Goal: Task Accomplishment & Management: Use online tool/utility

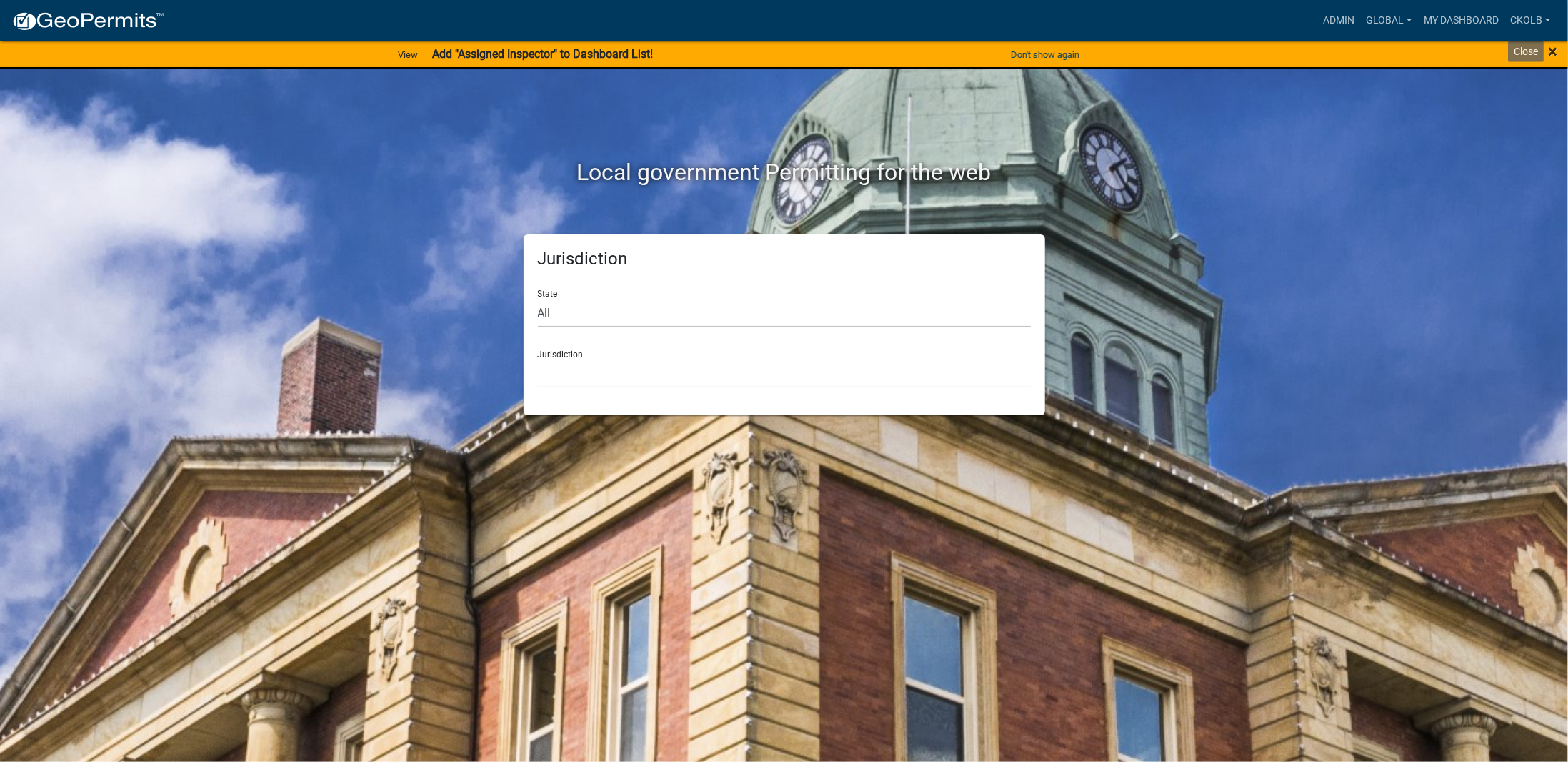
click at [1552, 52] on span "×" at bounding box center [1553, 51] width 10 height 20
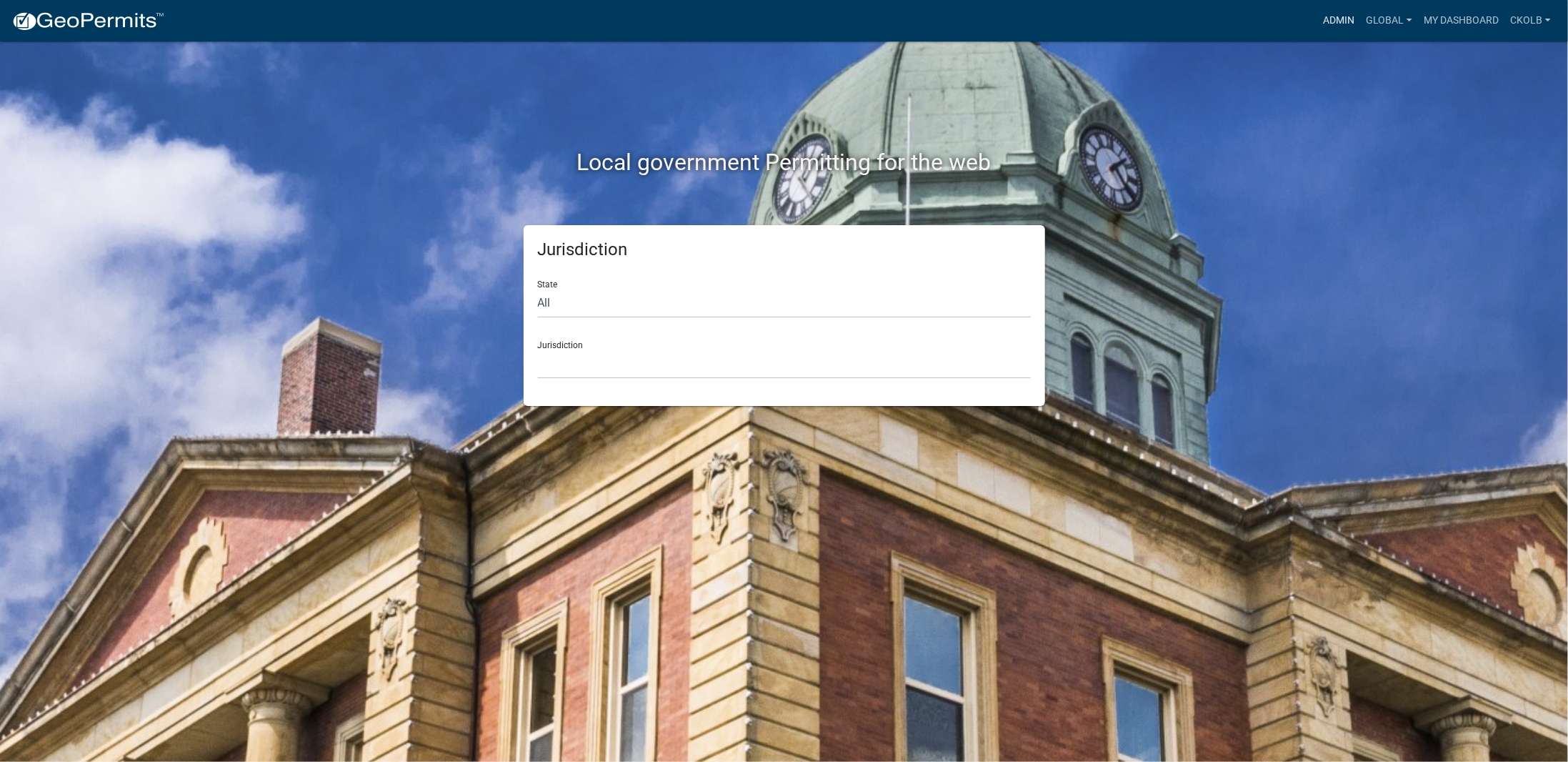
click at [1336, 19] on link "Admin" at bounding box center [1339, 20] width 43 height 27
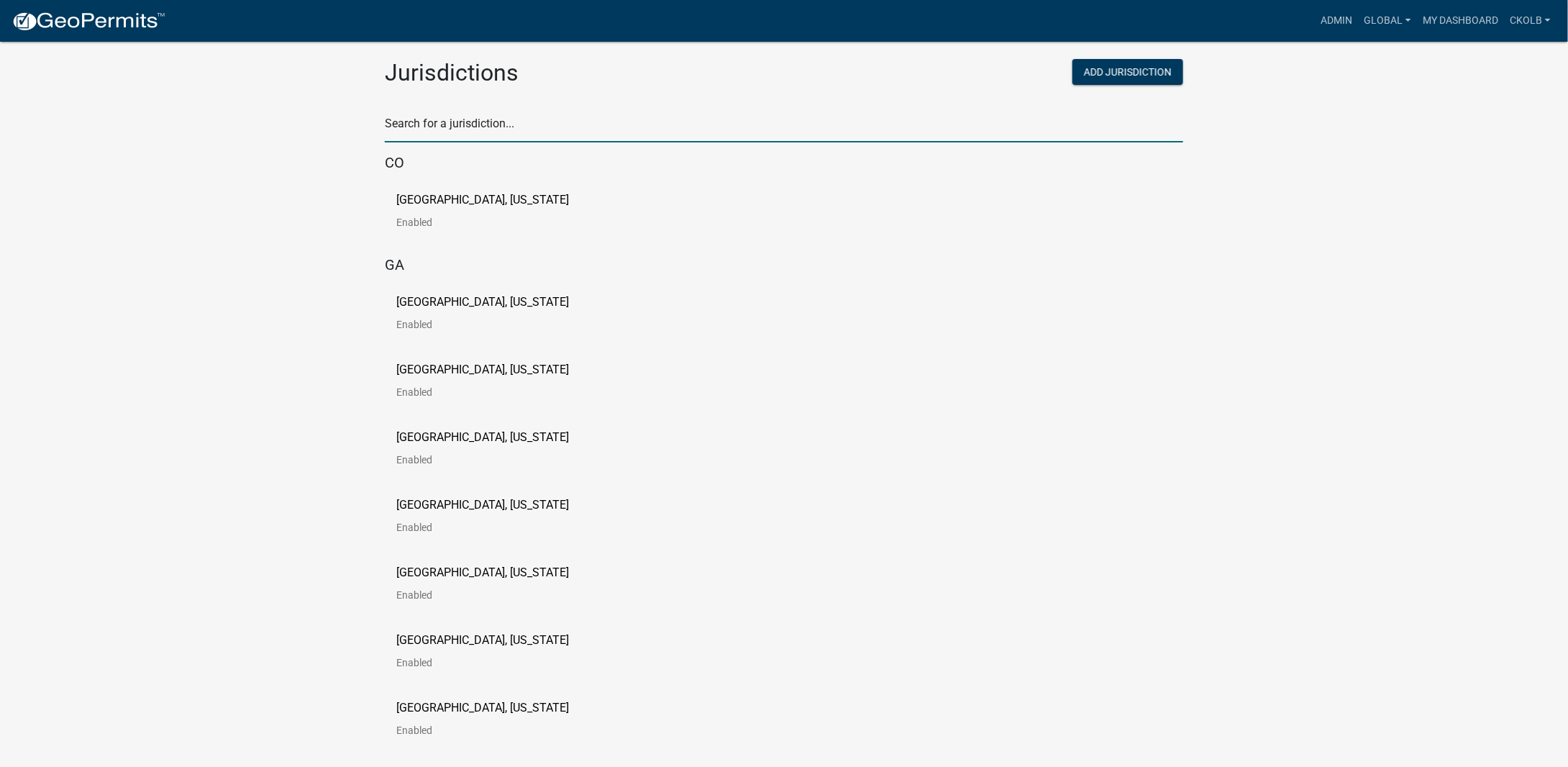
drag, startPoint x: 441, startPoint y: 117, endPoint x: 450, endPoint y: 107, distance: 13.5
click at [441, 117] on input "text" at bounding box center [783, 127] width 798 height 29
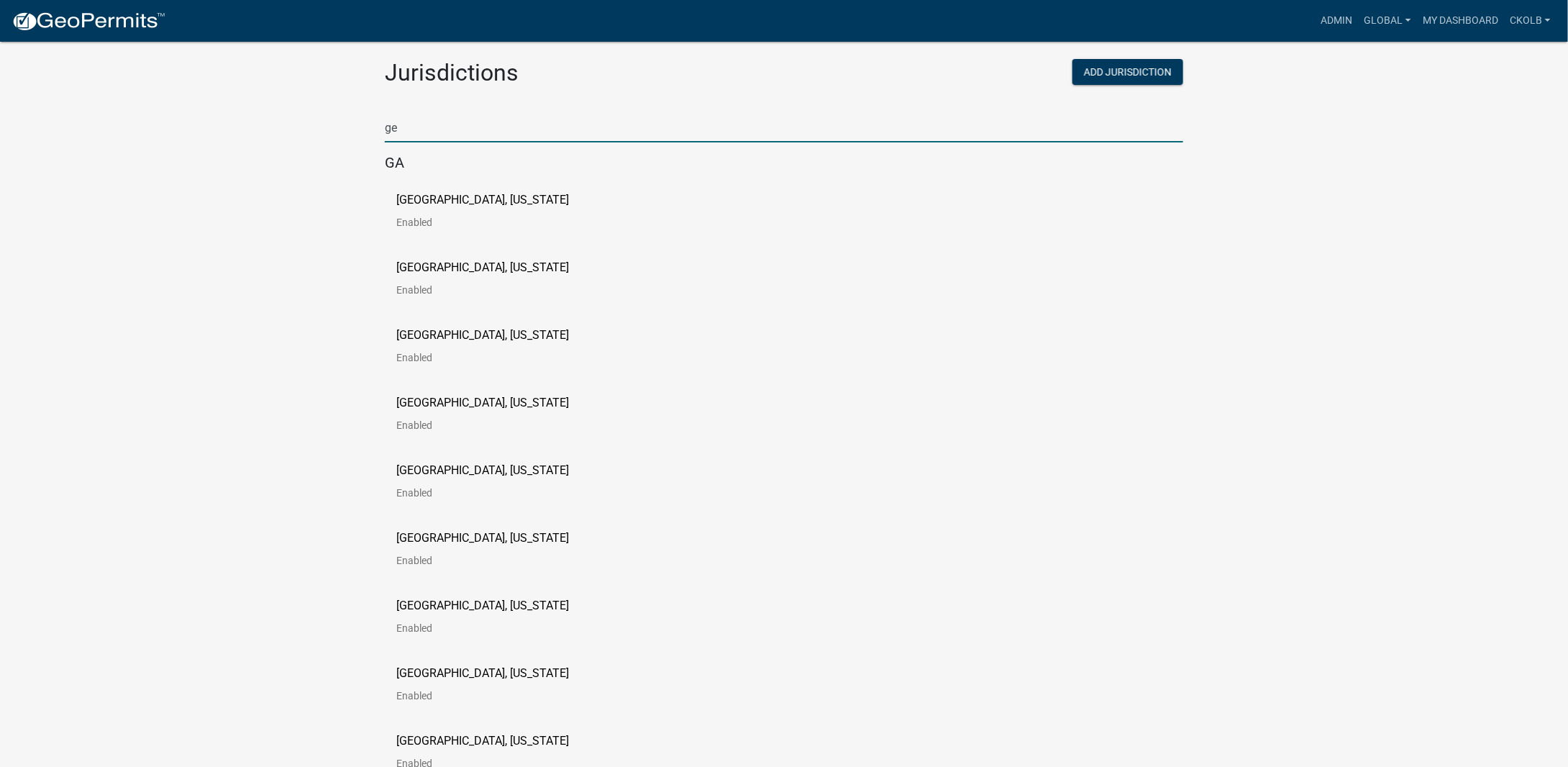
type input "g"
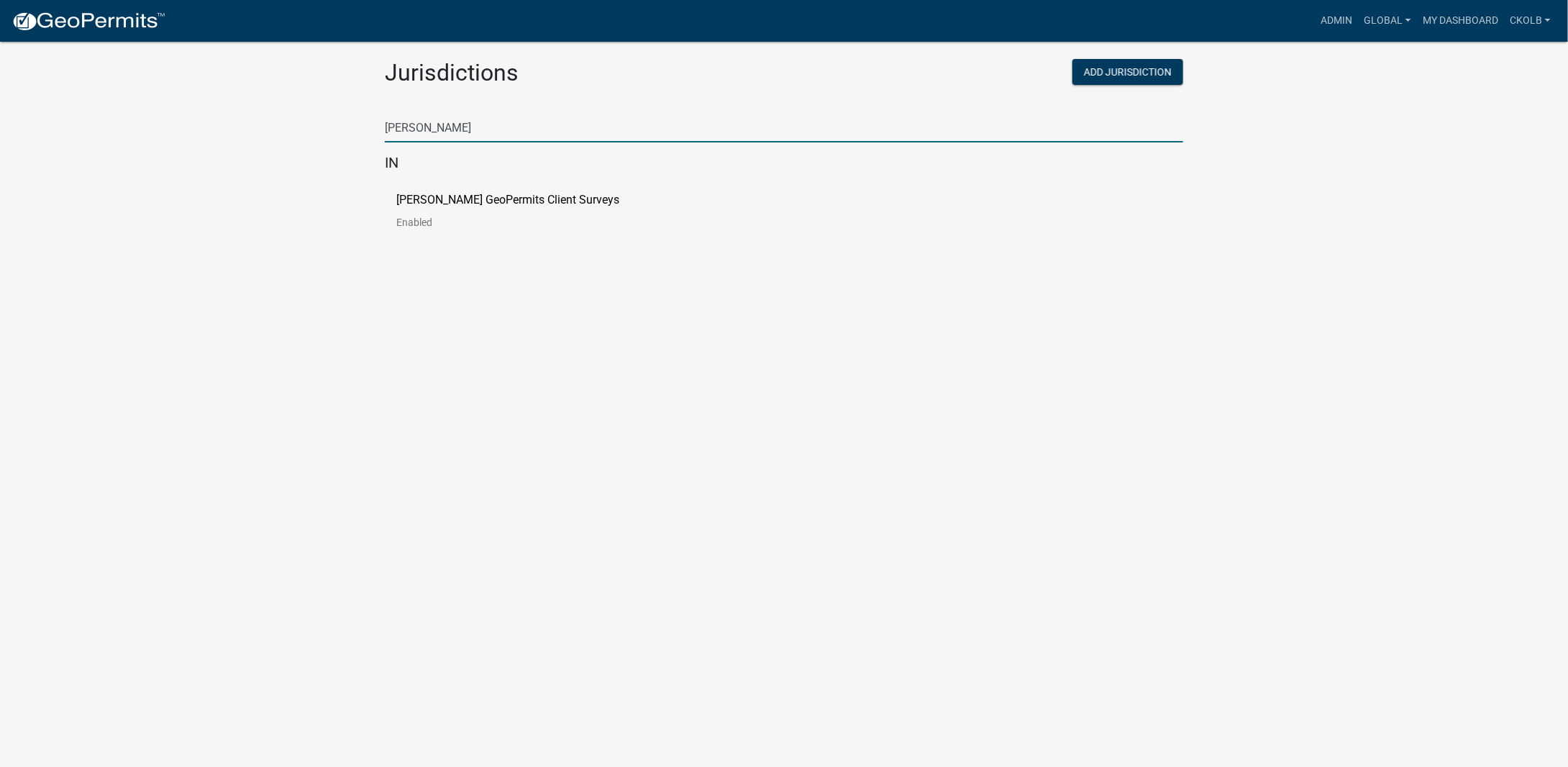
type input "survey"
click at [468, 207] on link "[PERSON_NAME] GeoPermits Client Surveys Enabled" at bounding box center [519, 217] width 246 height 44
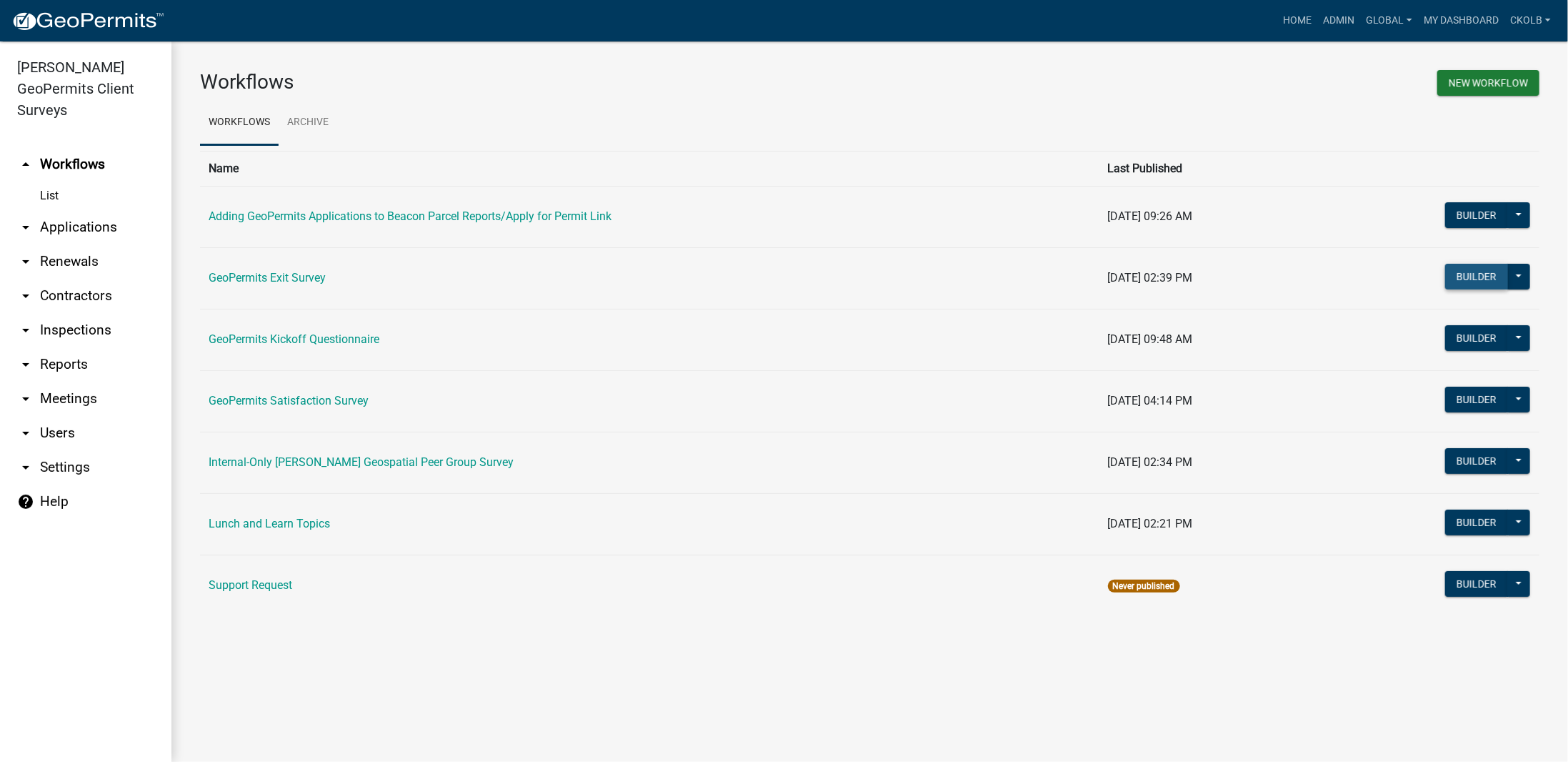
click at [1467, 280] on button "Builder" at bounding box center [1476, 276] width 63 height 26
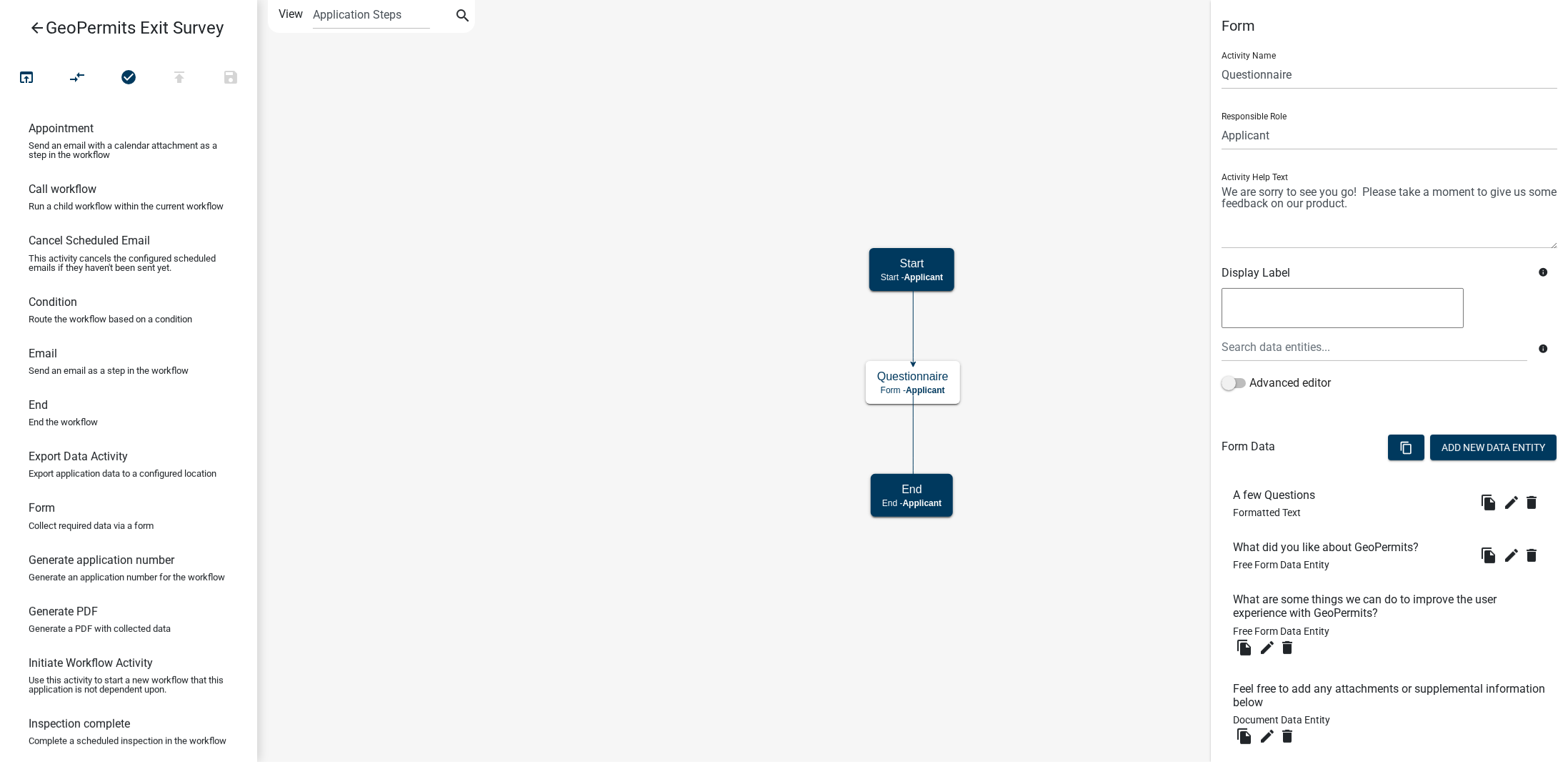
scroll to position [247, 0]
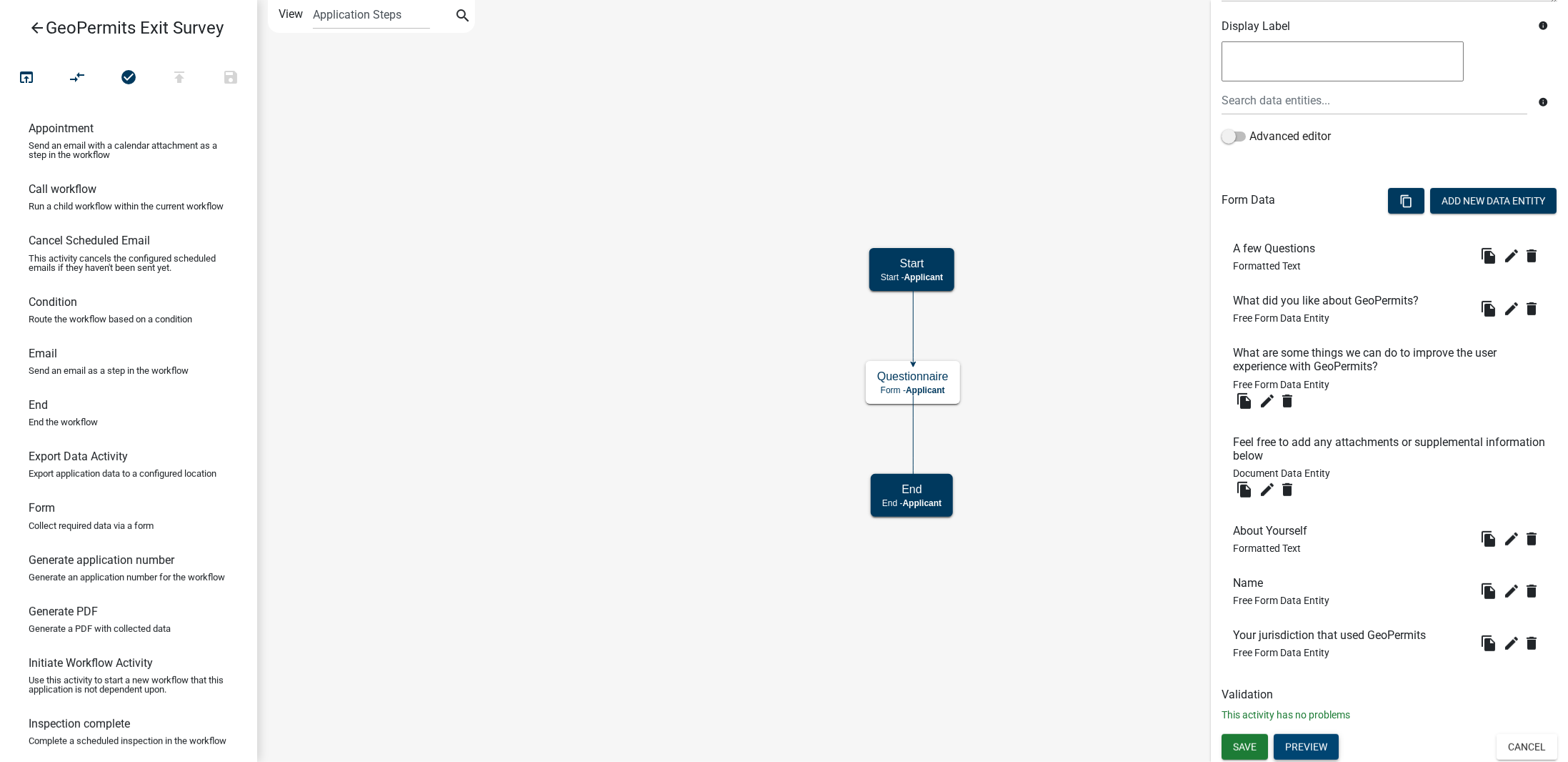
click at [1309, 745] on button "Preview" at bounding box center [1307, 746] width 65 height 26
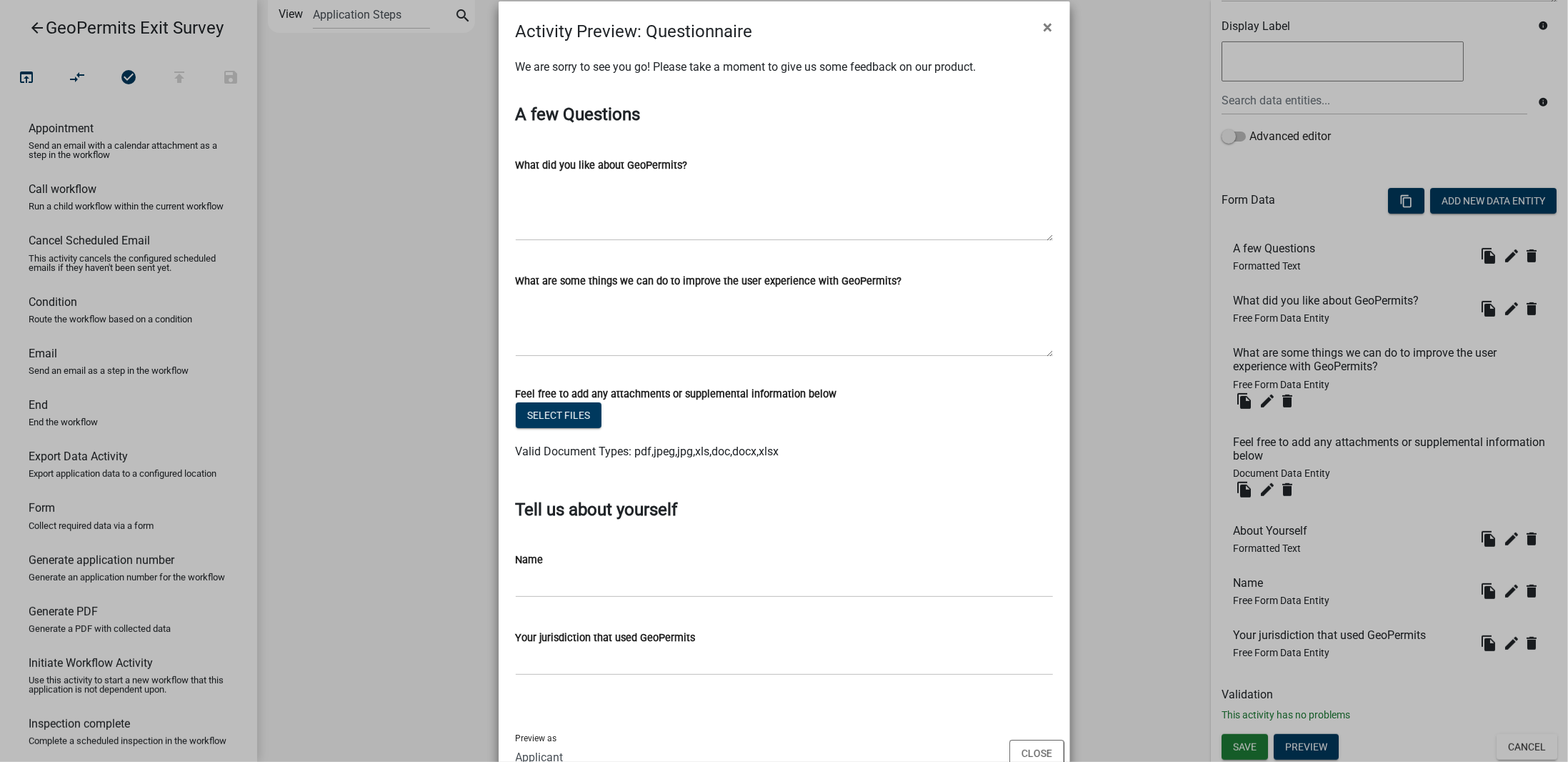
scroll to position [0, 0]
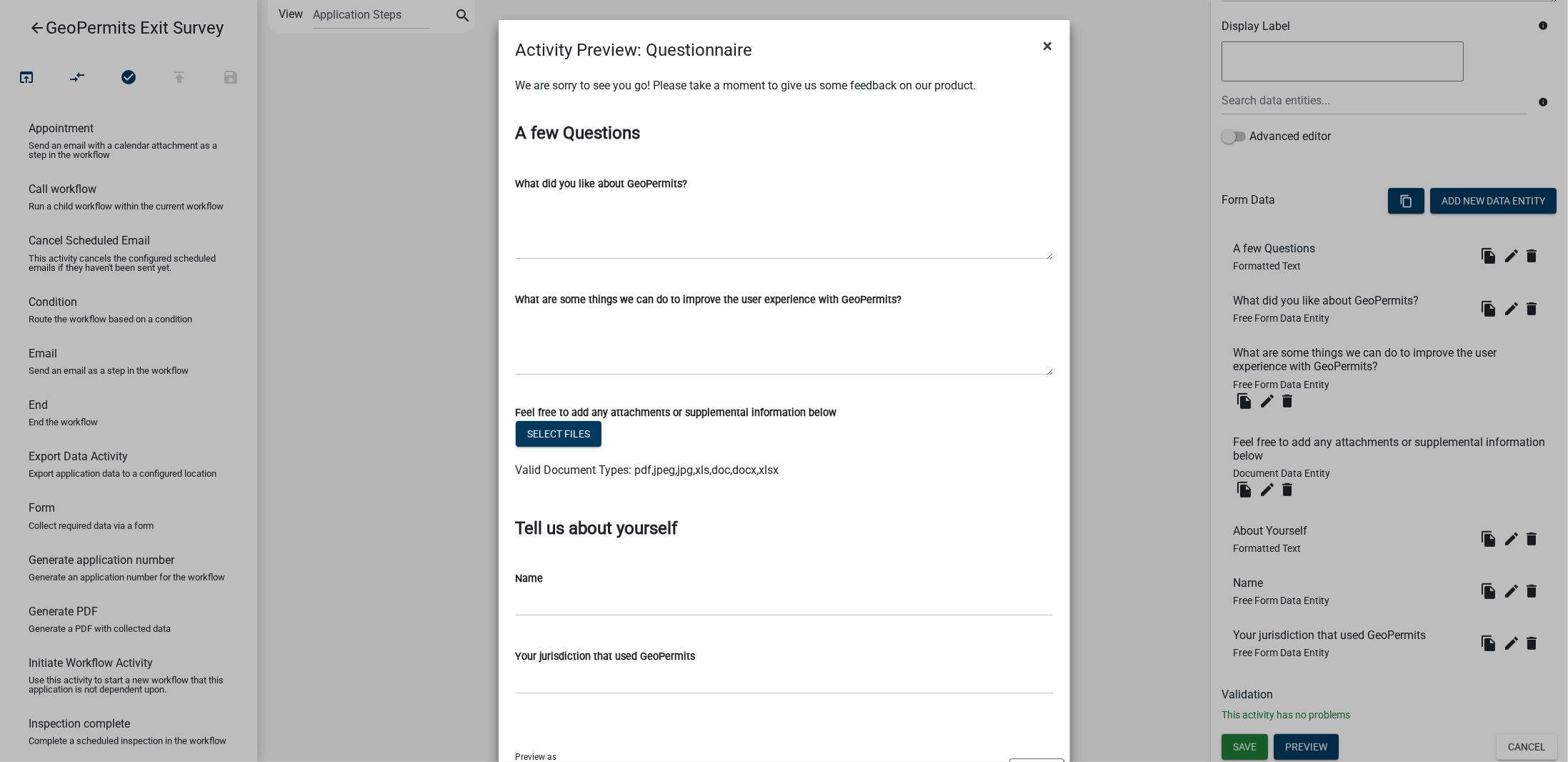
click at [1044, 49] on span "×" at bounding box center [1049, 46] width 10 height 20
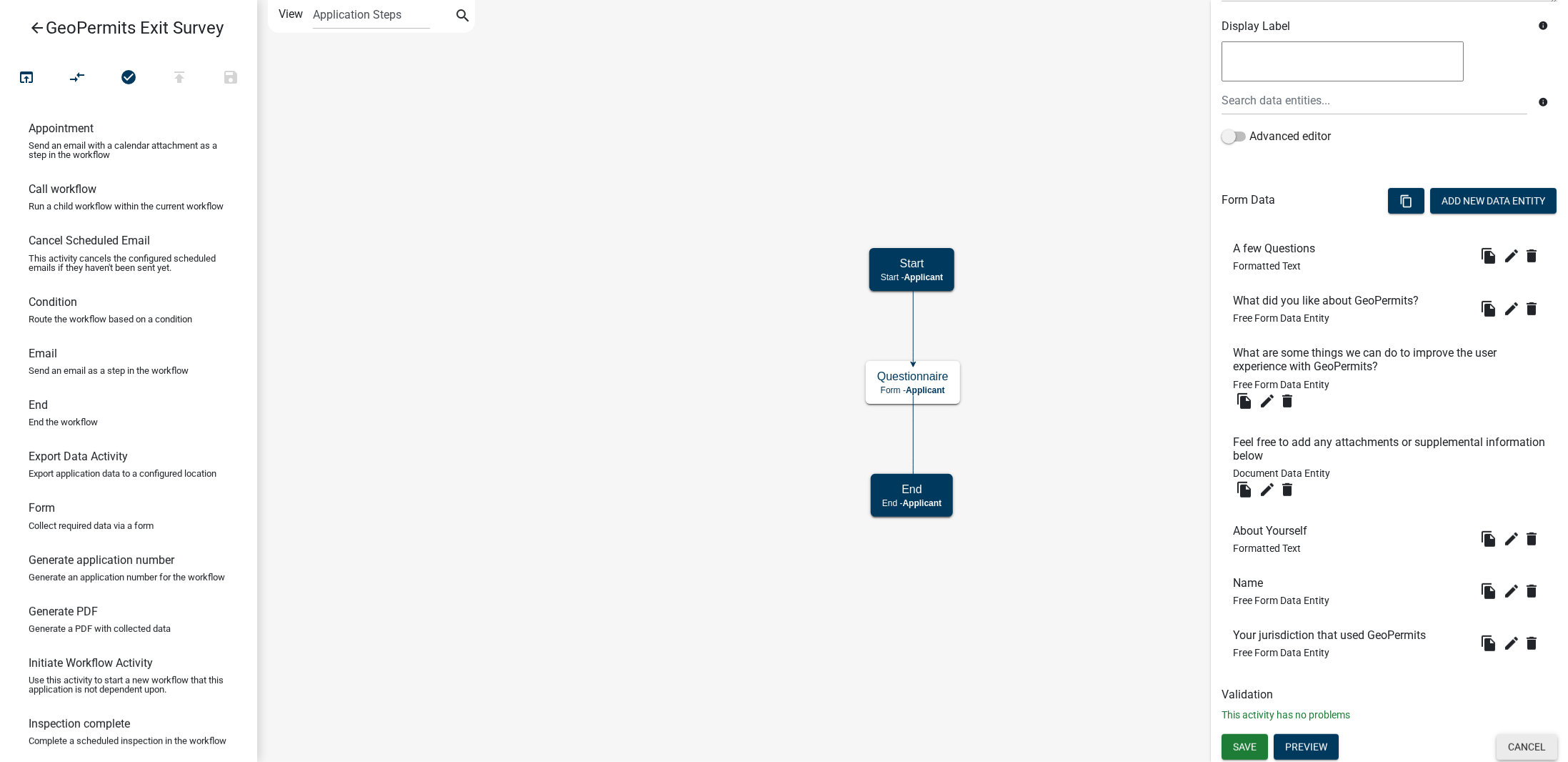
click at [1511, 745] on button "Cancel" at bounding box center [1527, 746] width 61 height 26
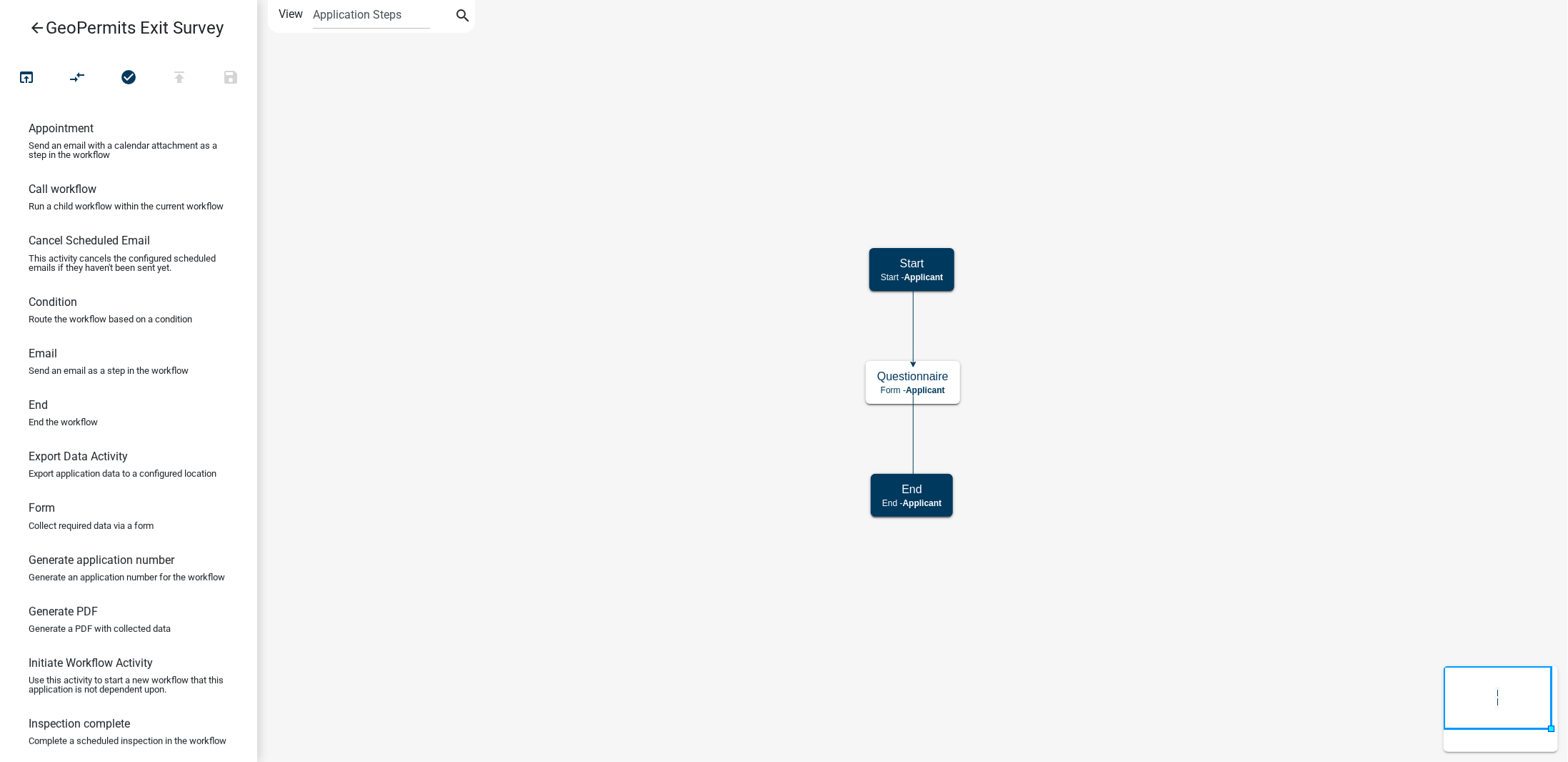
click at [35, 34] on icon "arrow_back" at bounding box center [36, 29] width 17 height 20
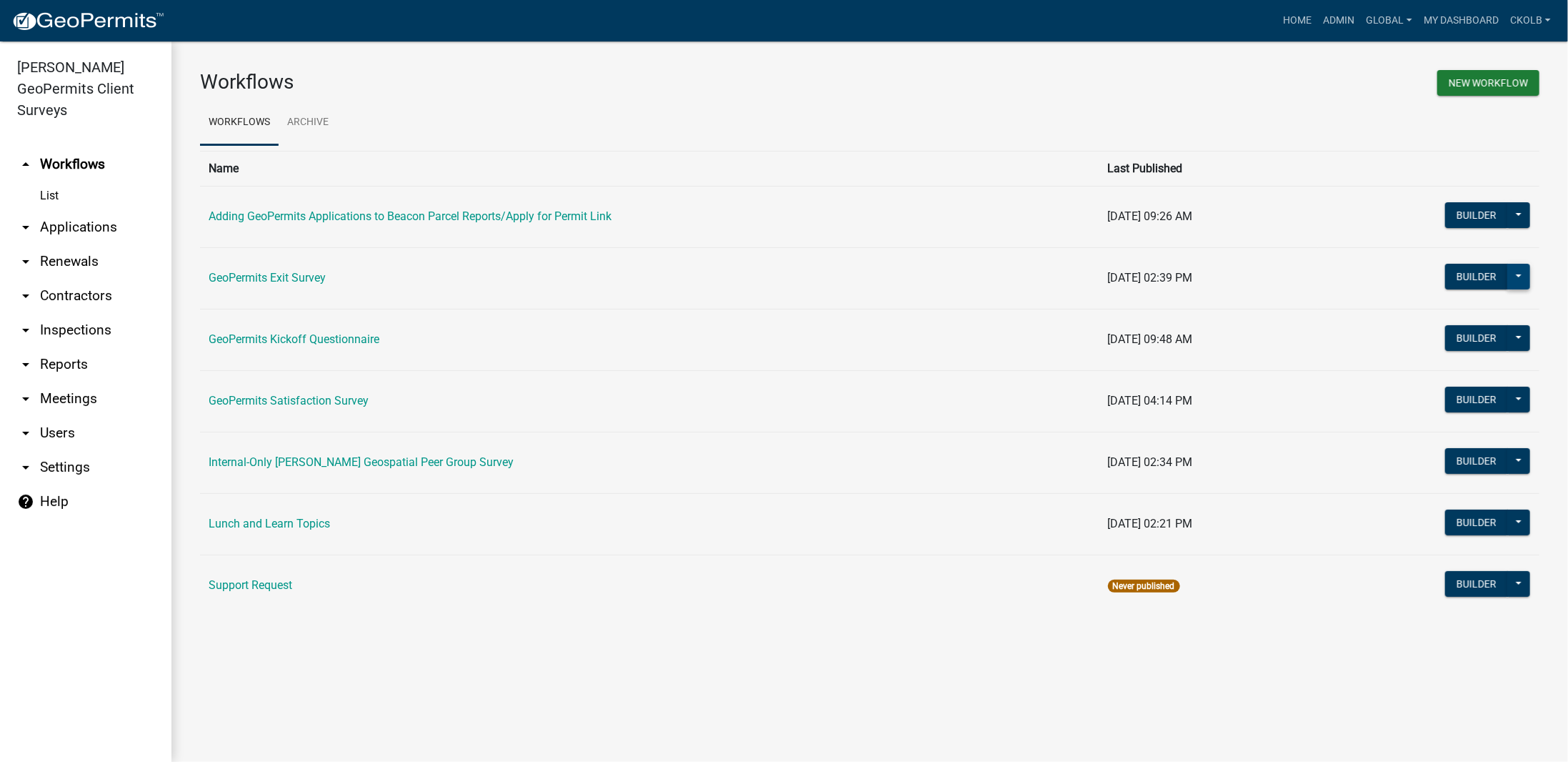
click at [1522, 271] on button at bounding box center [1519, 276] width 23 height 26
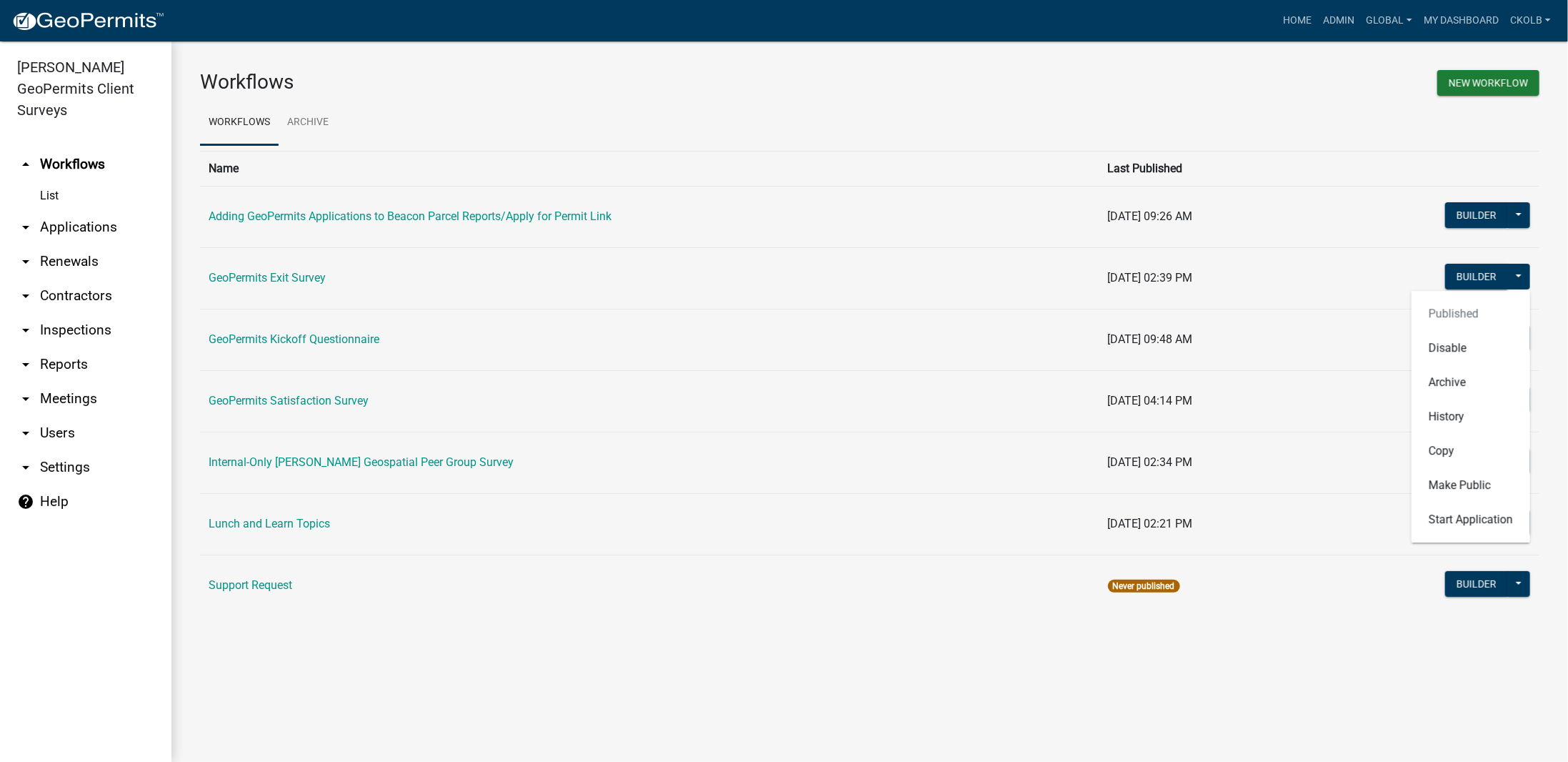
click at [1539, 288] on td "Builder Published Disable Archive History Copy Make Public Start Application" at bounding box center [1429, 278] width 221 height 62
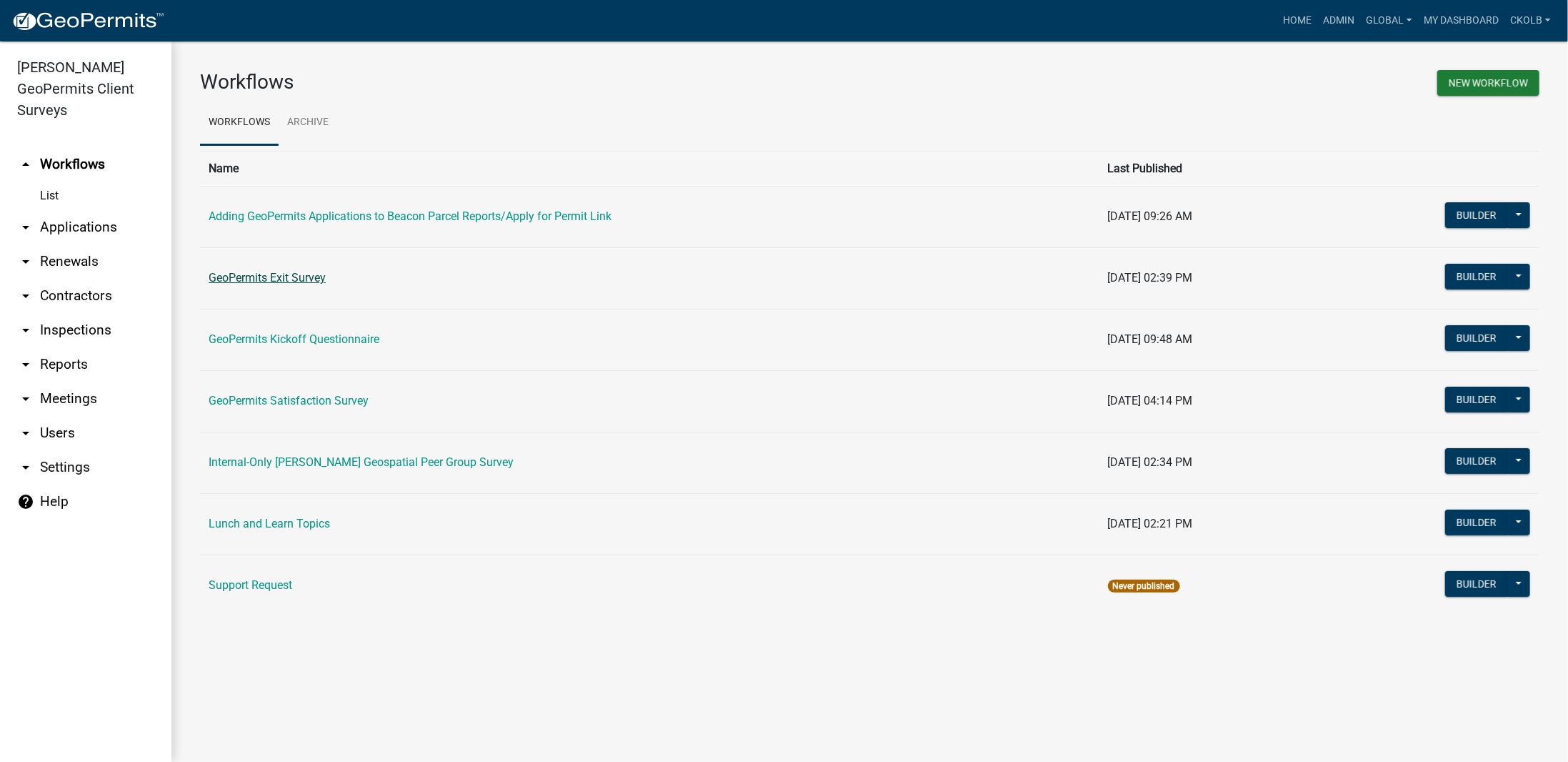
click at [250, 273] on link "GeoPermits Exit Survey" at bounding box center [267, 277] width 117 height 13
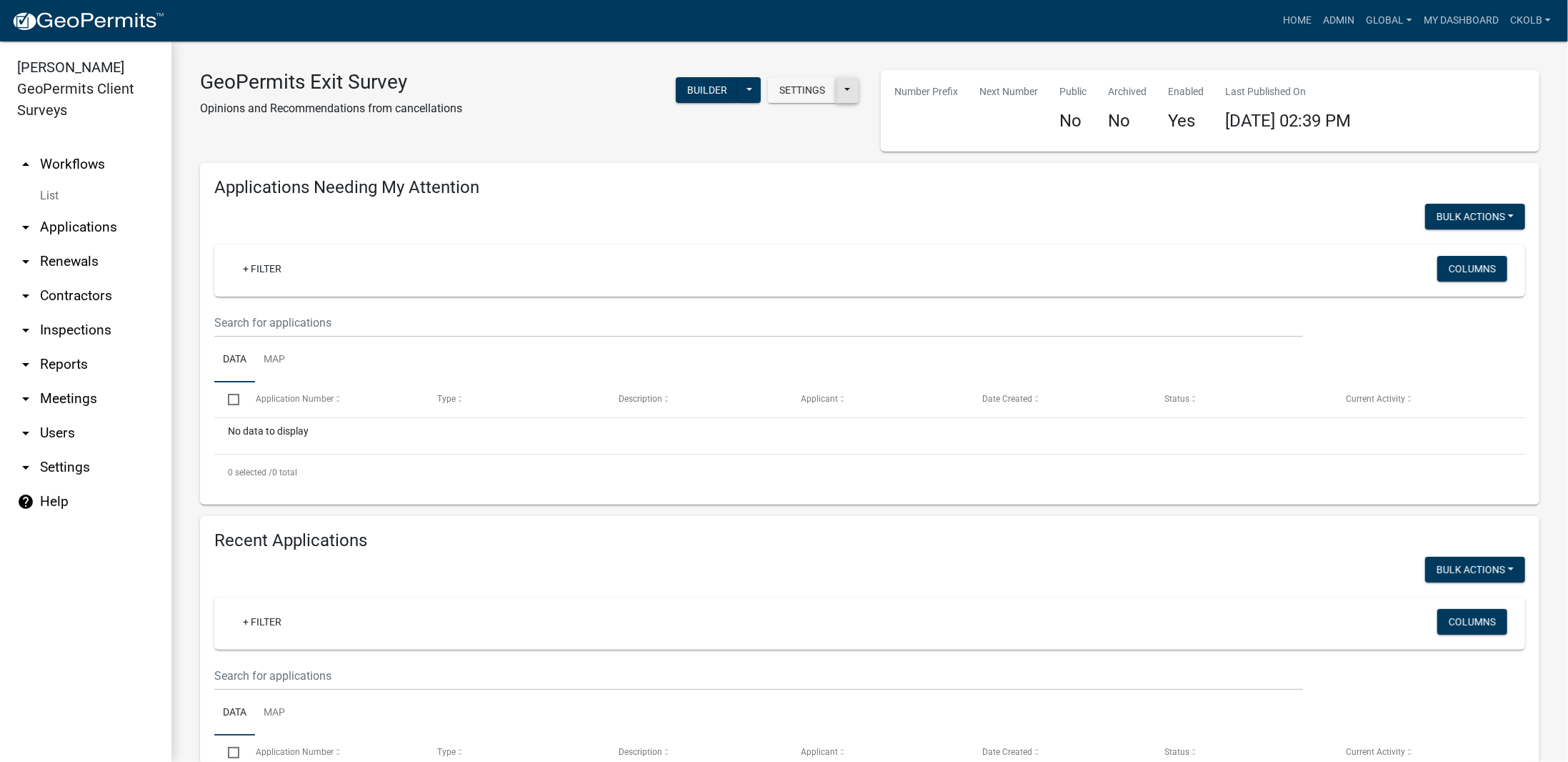
click at [851, 88] on button at bounding box center [847, 89] width 23 height 26
click at [906, 122] on button "Start Application URL" at bounding box center [937, 128] width 200 height 34
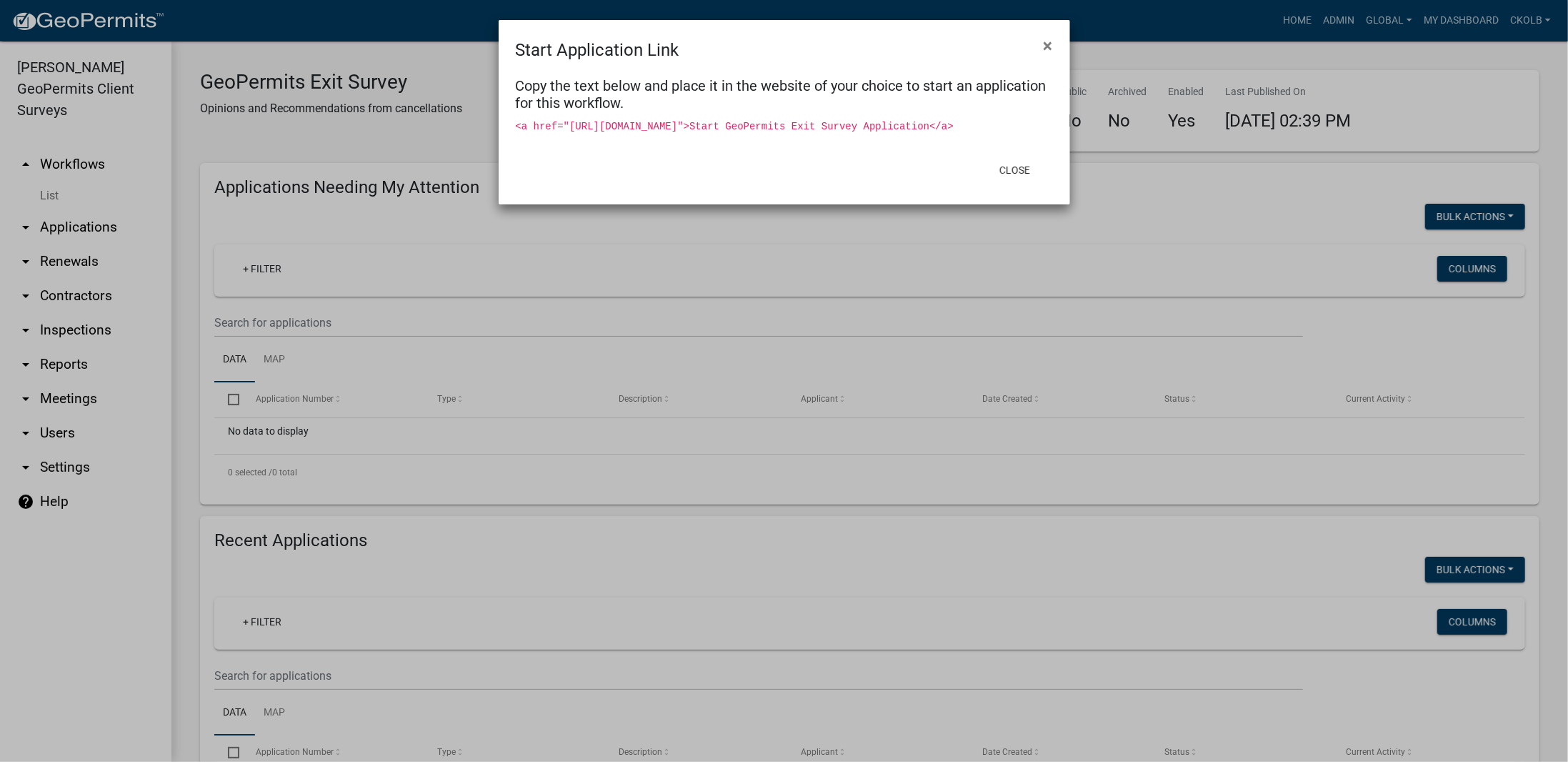
drag, startPoint x: 566, startPoint y: 126, endPoint x: 772, endPoint y: 151, distance: 207.5
click at [772, 134] on div "<a href="[URL][DOMAIN_NAME]">Start GeoPermits Exit Survey Application</a>" at bounding box center [784, 125] width 537 height 17
copy code "[URL][DOMAIN_NAME]"
click at [1033, 183] on button "Close" at bounding box center [1014, 169] width 54 height 26
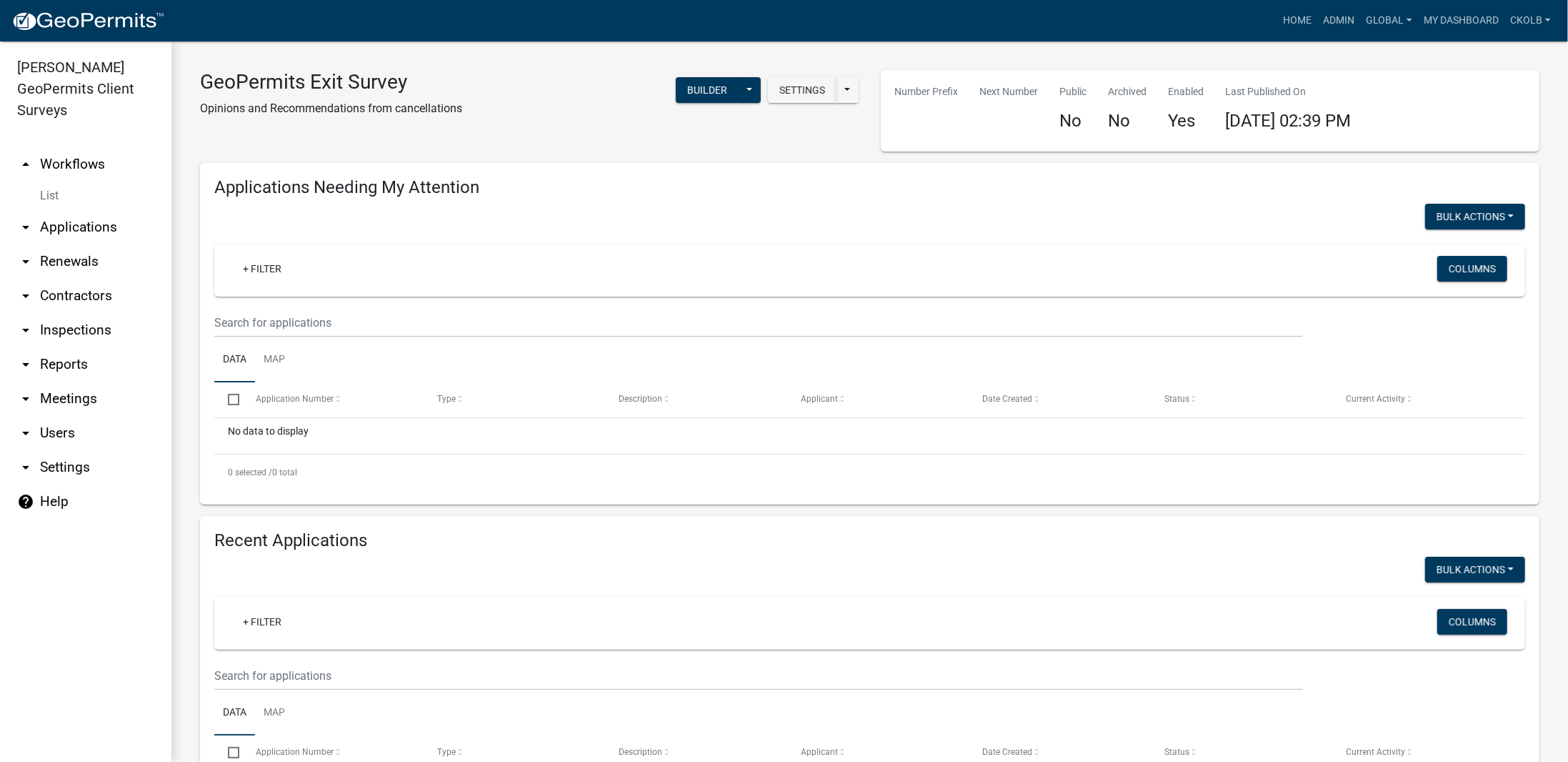
click at [551, 86] on div "Settings Start Application URL Start Application URL With Parcel ID Builder Pub…" at bounding box center [671, 99] width 397 height 58
